Goal: Task Accomplishment & Management: Complete application form

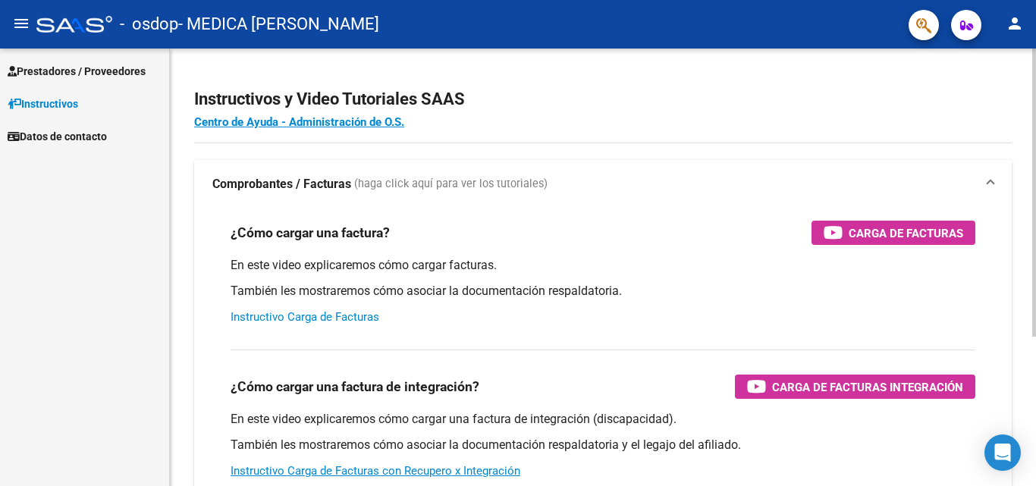
click at [319, 319] on link "Instructivo Carga de Facturas" at bounding box center [304, 317] width 149 height 14
click at [36, 69] on span "Prestadores / Proveedores" at bounding box center [77, 71] width 138 height 17
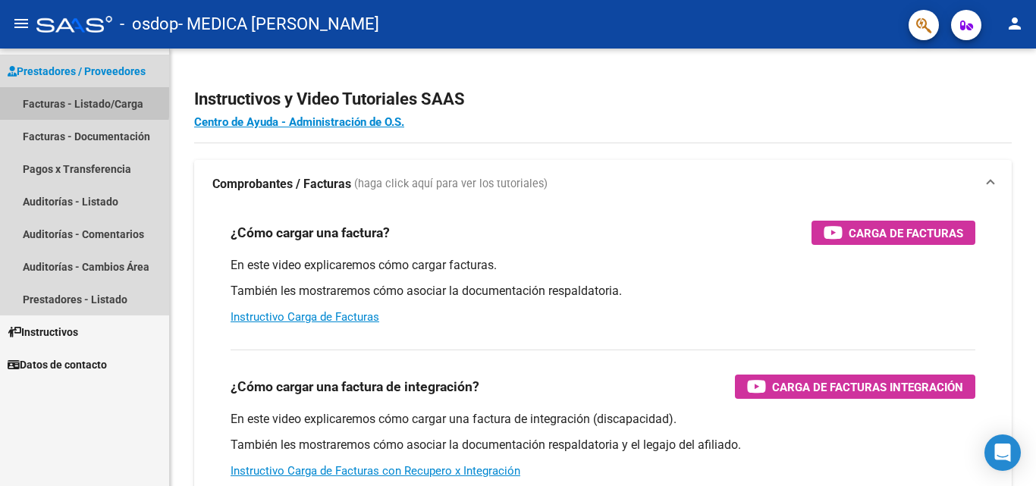
click at [49, 99] on link "Facturas - Listado/Carga" at bounding box center [84, 103] width 169 height 33
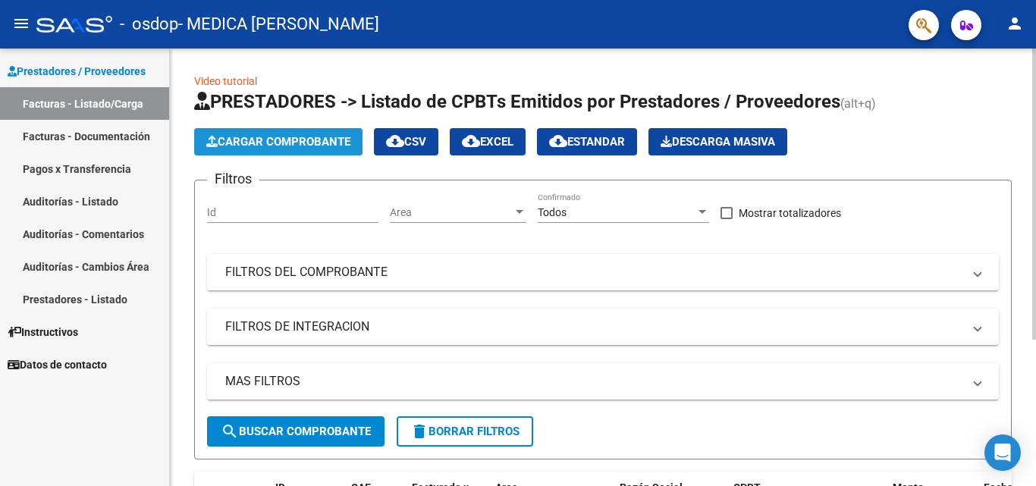
click at [281, 136] on span "Cargar Comprobante" at bounding box center [278, 142] width 144 height 14
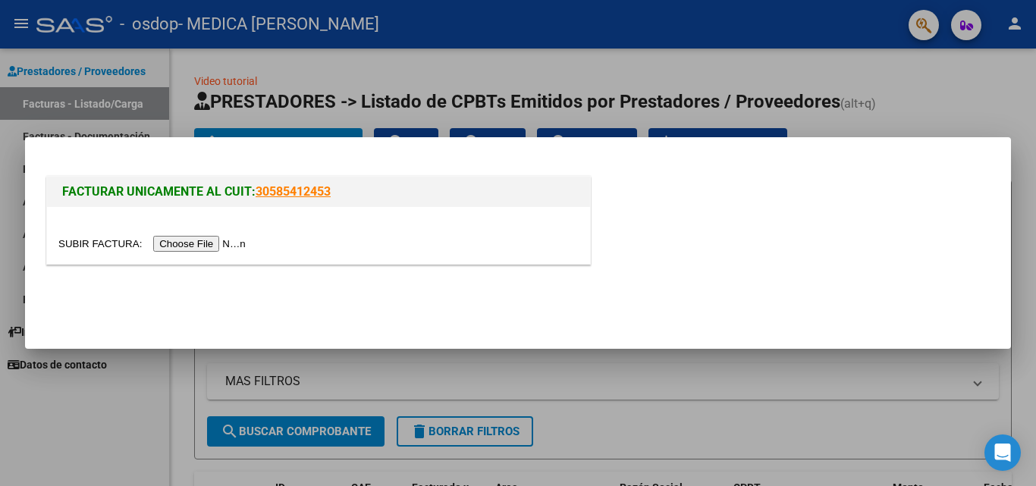
click at [231, 245] on input "file" at bounding box center [154, 244] width 192 height 16
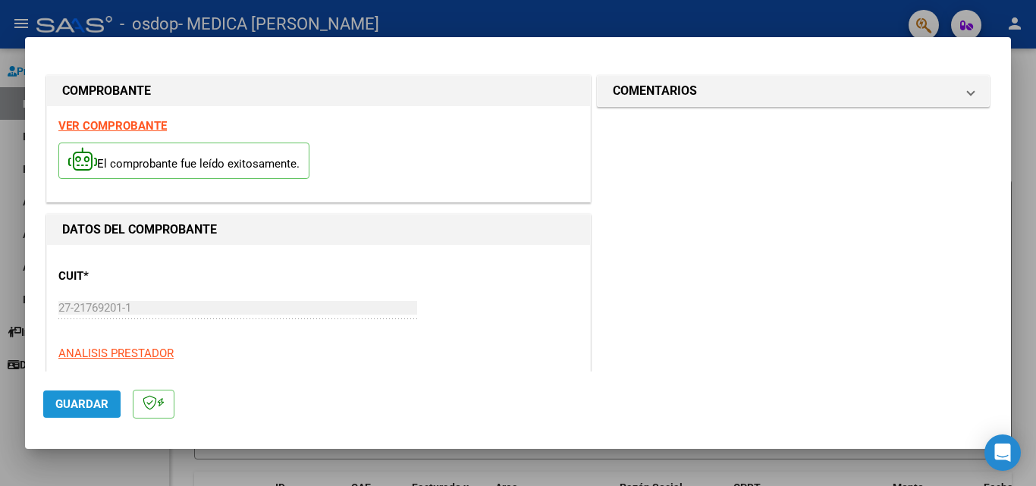
click at [64, 400] on span "Guardar" at bounding box center [81, 404] width 53 height 14
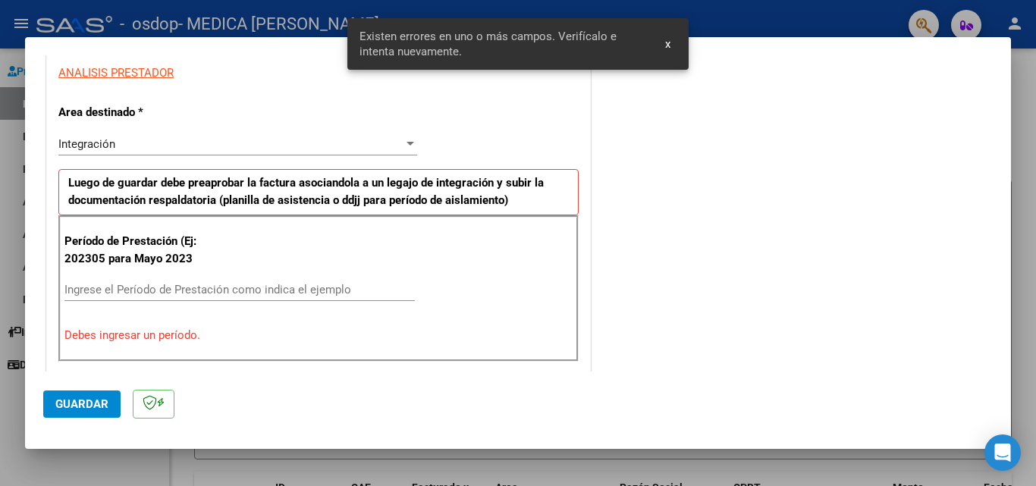
scroll to position [342, 0]
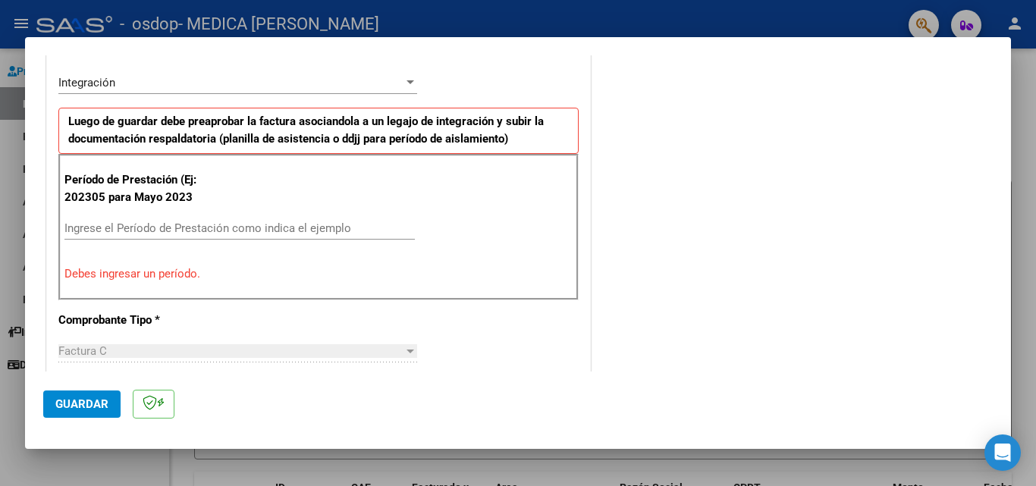
click at [92, 230] on input "Ingrese el Período de Prestación como indica el ejemplo" at bounding box center [239, 228] width 350 height 14
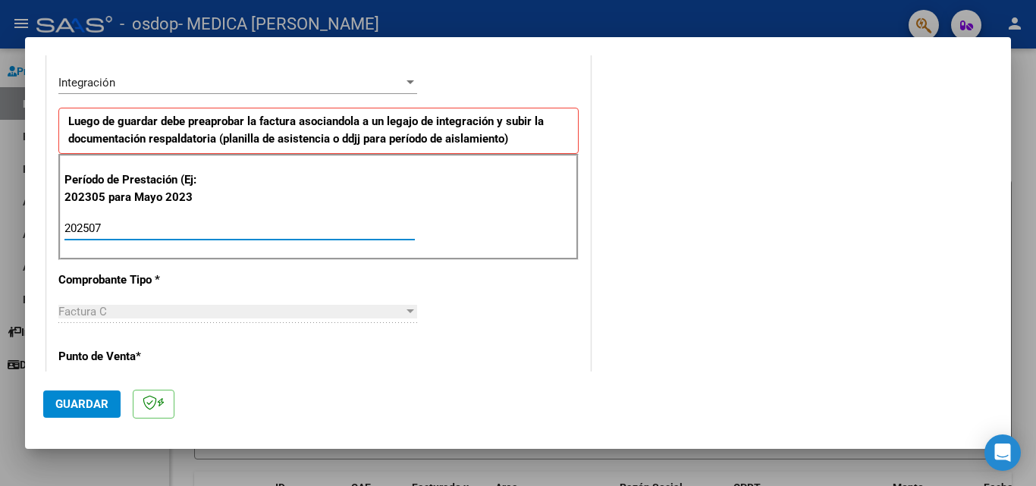
type input "202507"
click at [111, 311] on div "Factura C" at bounding box center [230, 312] width 345 height 14
click at [406, 311] on div at bounding box center [410, 311] width 8 height 4
click at [86, 400] on span "Guardar" at bounding box center [81, 404] width 53 height 14
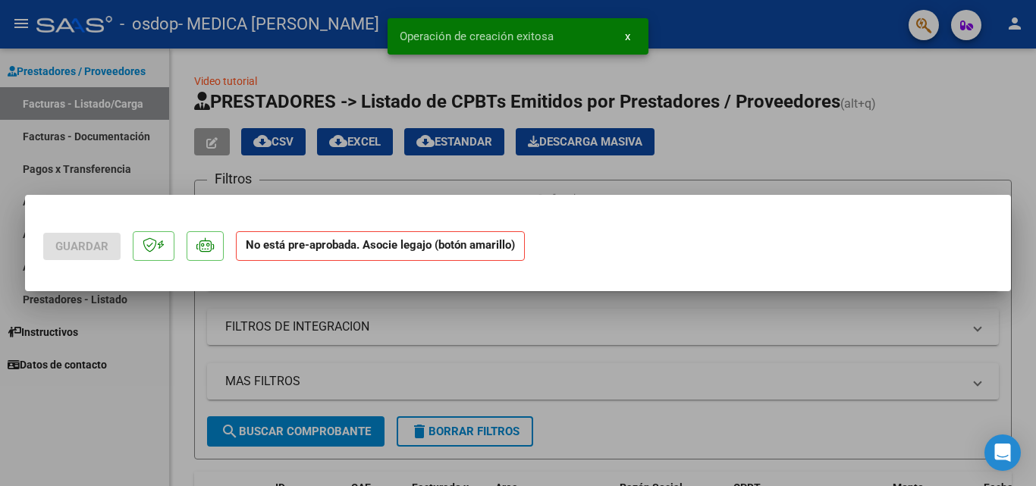
scroll to position [0, 0]
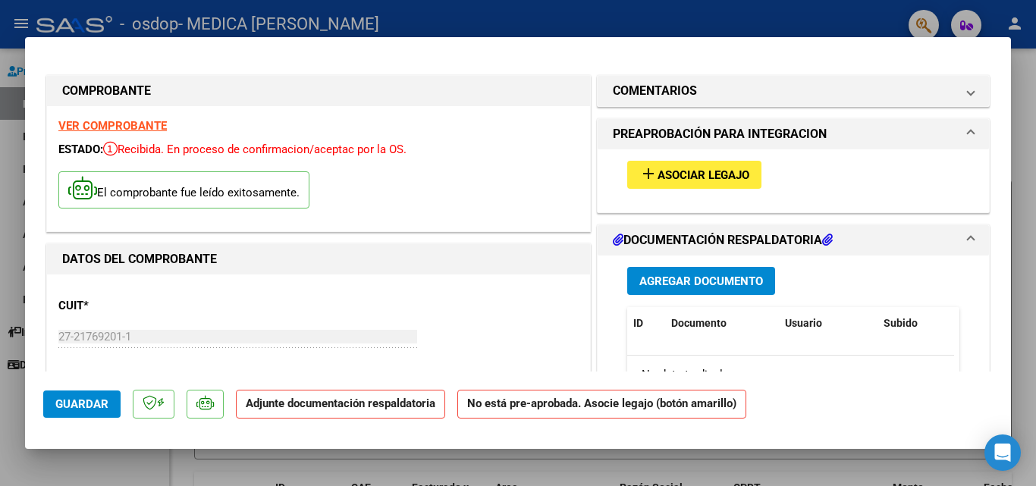
click at [677, 279] on span "Agregar Documento" at bounding box center [701, 281] width 124 height 14
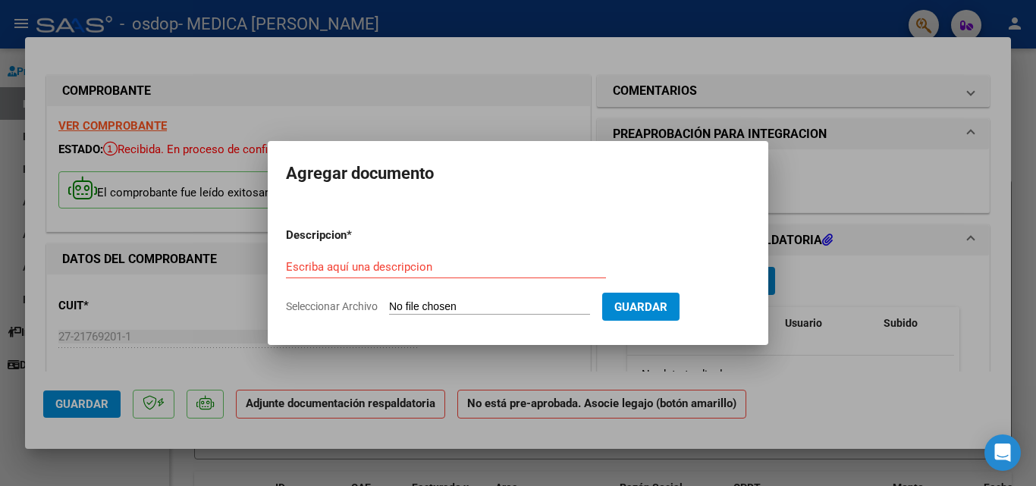
click at [333, 306] on span "Seleccionar Archivo" at bounding box center [332, 306] width 92 height 12
click at [389, 306] on input "Seleccionar Archivo" at bounding box center [489, 307] width 201 height 14
type input "C:\fakepath\Planilla asistencia [PERSON_NAME] .pdf"
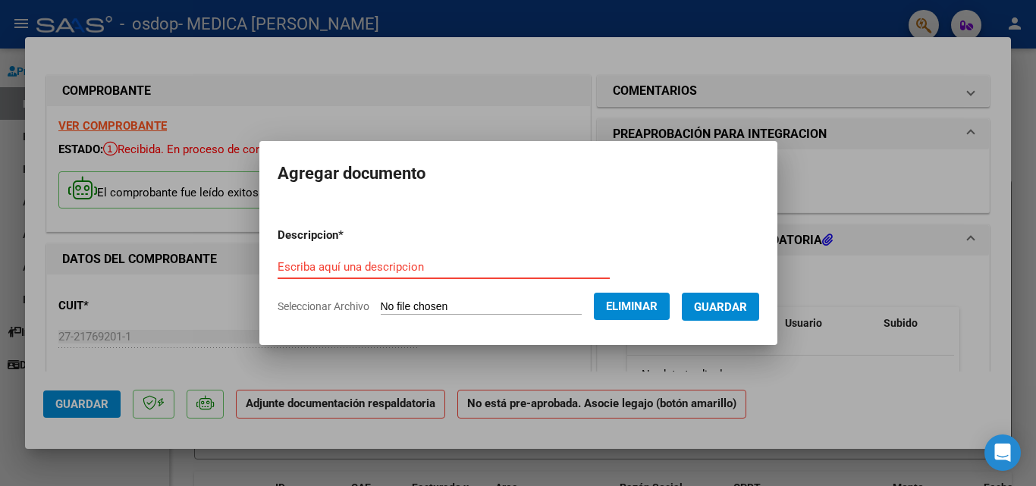
click at [352, 262] on input "Escriba aquí una descripcion" at bounding box center [444, 267] width 332 height 14
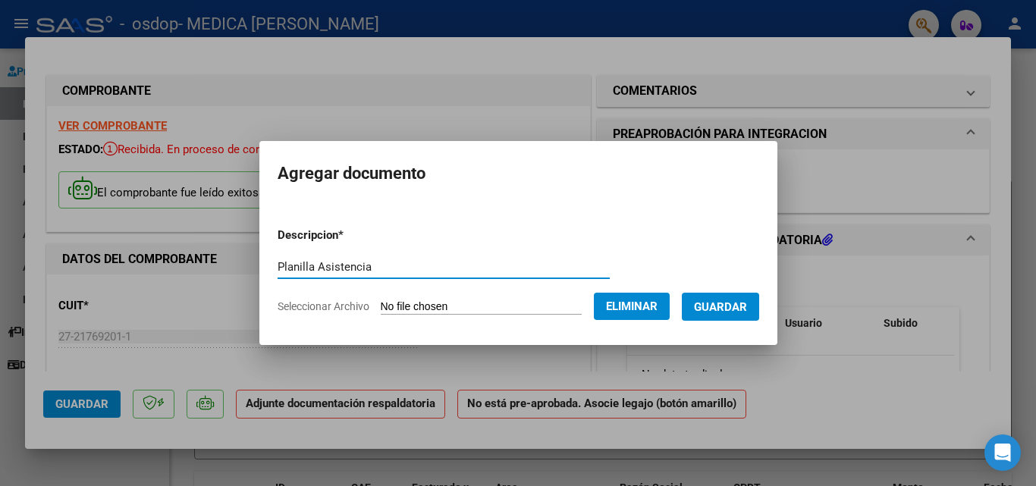
type input "Planilla Asistencia"
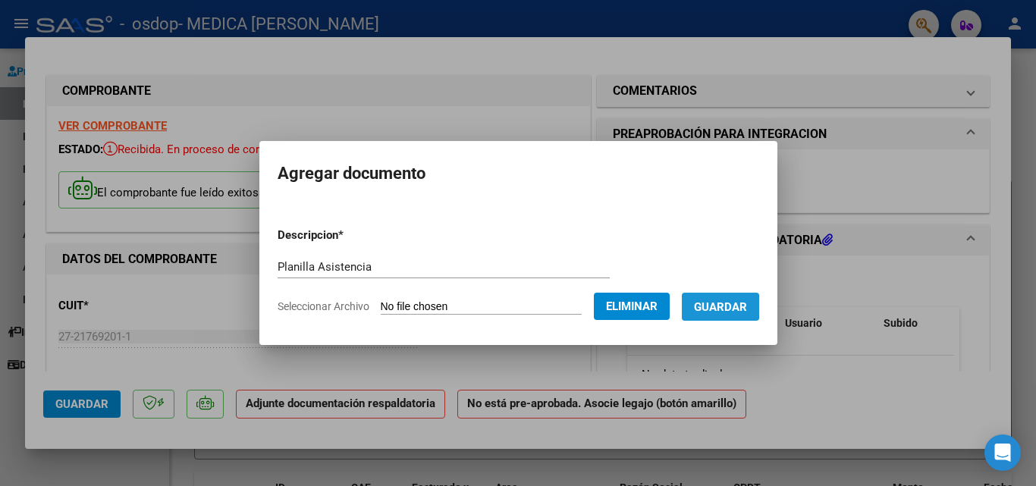
click at [723, 306] on span "Guardar" at bounding box center [720, 307] width 53 height 14
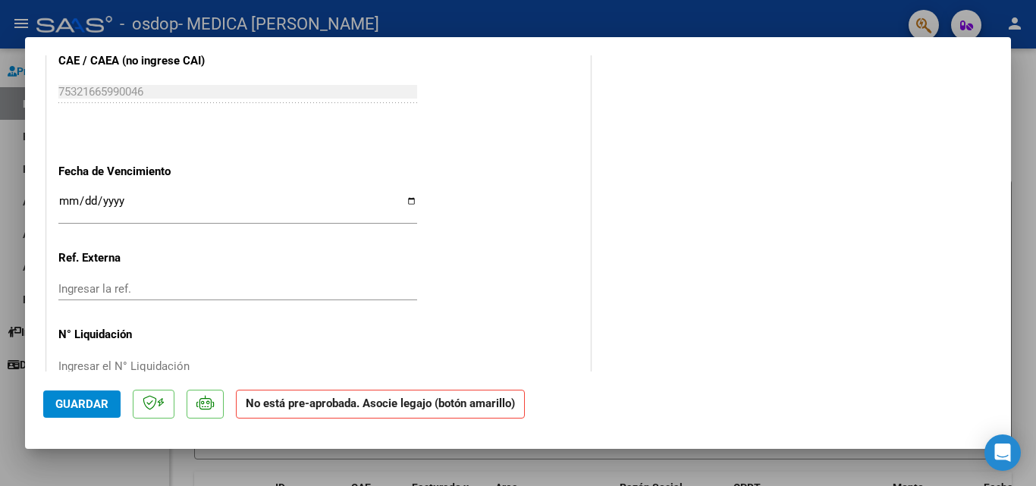
scroll to position [1001, 0]
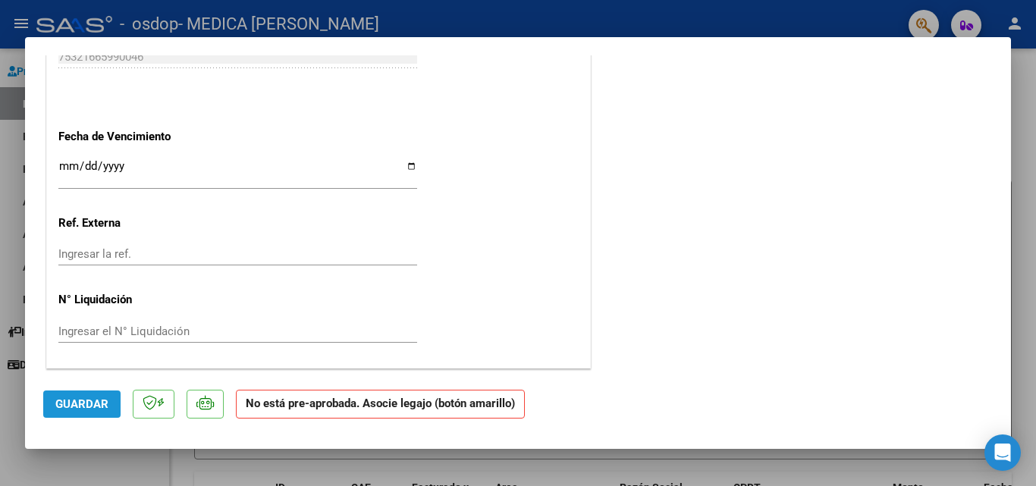
click at [98, 406] on span "Guardar" at bounding box center [81, 404] width 53 height 14
click at [951, 464] on div at bounding box center [518, 243] width 1036 height 486
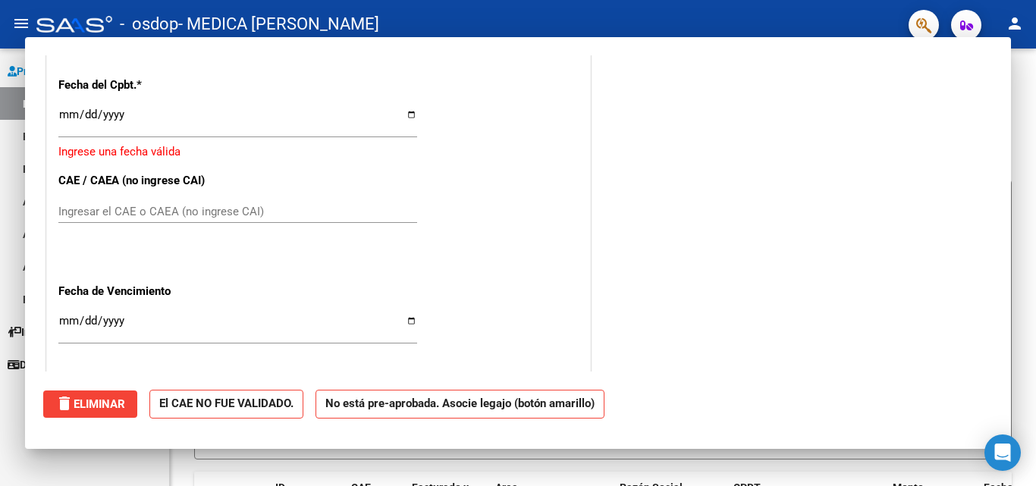
scroll to position [0, 0]
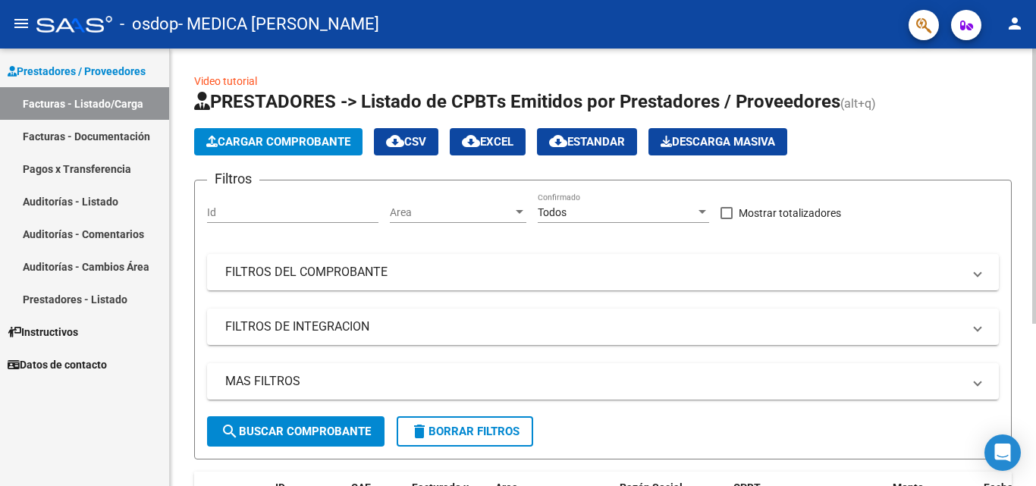
click at [285, 429] on span "search Buscar Comprobante" at bounding box center [296, 432] width 150 height 14
drag, startPoint x: 1030, startPoint y: 134, endPoint x: 1035, endPoint y: 246, distance: 112.3
click at [1035, 246] on div "Video tutorial PRESTADORES -> Listado de CPBTs Emitidos por Prestadores / Prove…" at bounding box center [605, 391] width 870 height 684
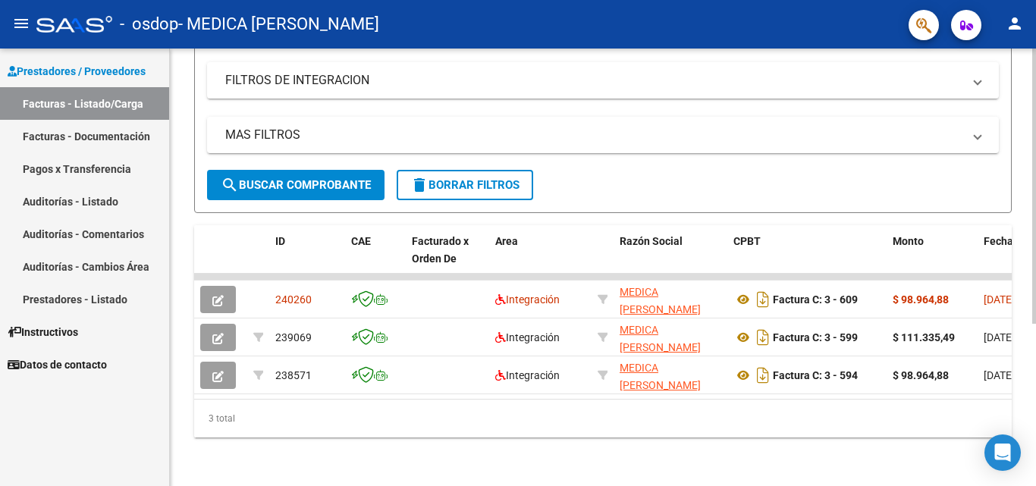
scroll to position [251, 0]
click at [993, 407] on div "Video tutorial PRESTADORES -> Listado de CPBTs Emitidos por Prestadores / Prove…" at bounding box center [605, 144] width 870 height 684
click at [98, 168] on link "Pagos x Transferencia" at bounding box center [84, 168] width 169 height 33
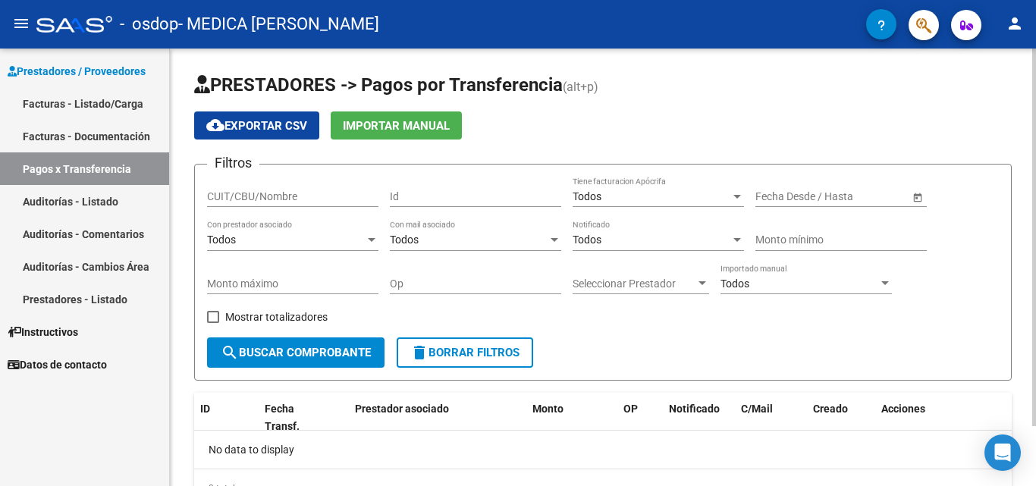
click at [639, 328] on div "Filtros CUIT/CBU/Nombre Id Todos Tiene facturacion Apócrifa Start date – End da…" at bounding box center [603, 257] width 792 height 161
click at [1018, 138] on div "PRESTADORES -> Pagos por Transferencia (alt+p) cloud_download Exportar CSV Impo…" at bounding box center [605, 302] width 870 height 507
click at [75, 138] on link "Facturas - Documentación" at bounding box center [84, 136] width 169 height 33
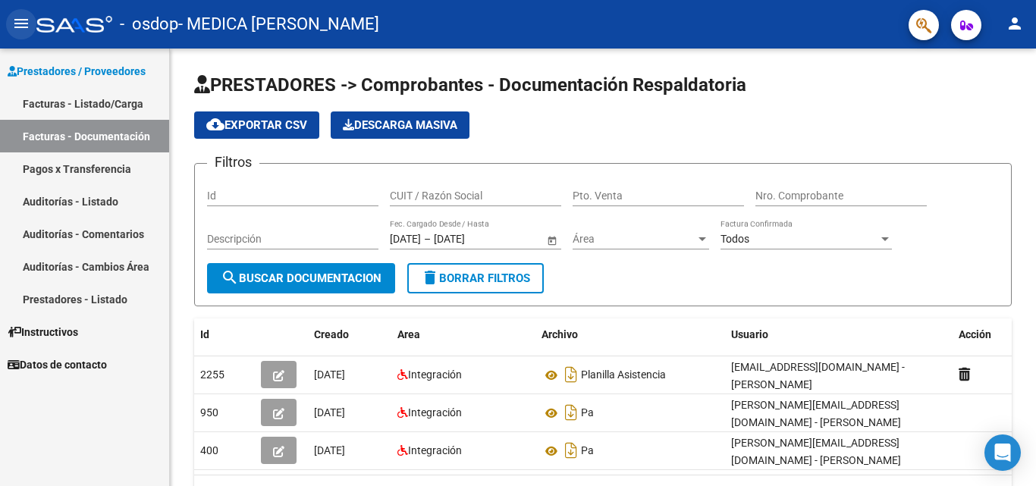
click at [14, 20] on mat-icon "menu" at bounding box center [21, 23] width 18 height 18
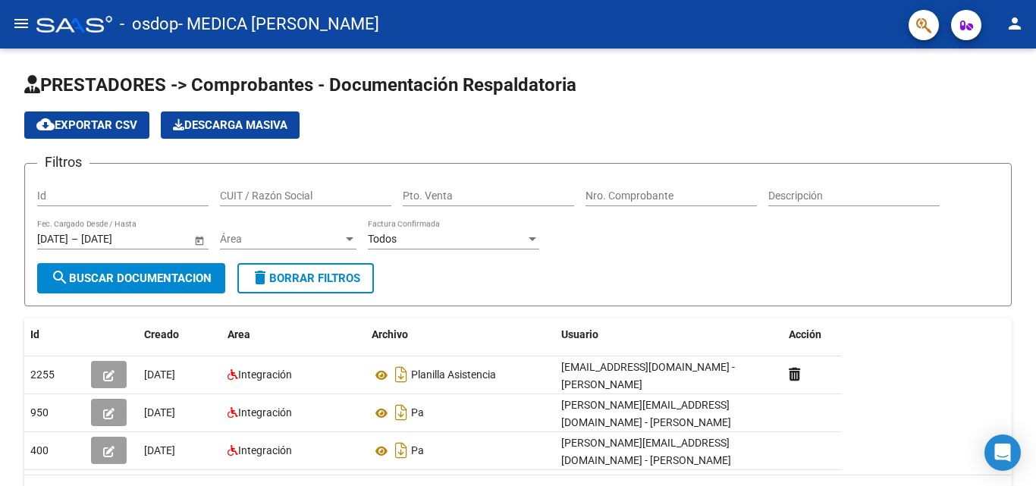
click at [16, 21] on mat-icon "menu" at bounding box center [21, 23] width 18 height 18
